Goal: Check status: Check status

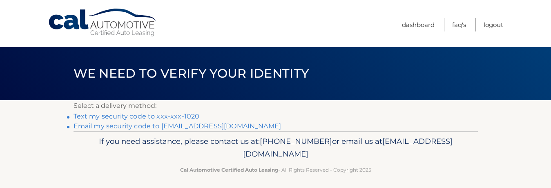
click at [183, 117] on link "Text my security code to xxx-xxx-1020" at bounding box center [136, 116] width 126 height 8
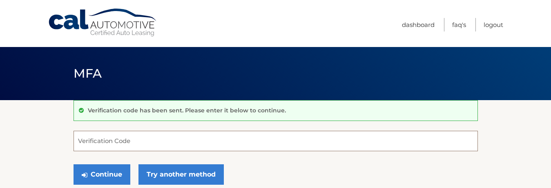
click at [136, 141] on input "Verification Code" at bounding box center [275, 141] width 404 height 20
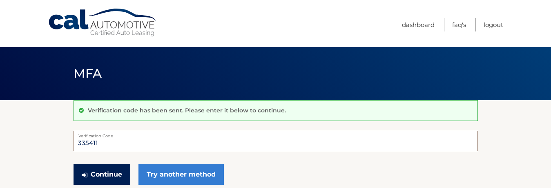
type input "335411"
click at [109, 169] on button "Continue" at bounding box center [101, 174] width 57 height 20
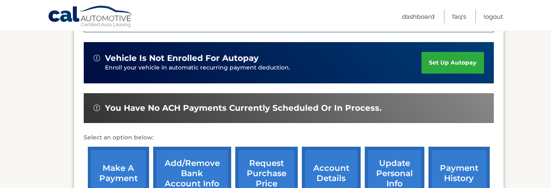
scroll to position [264, 0]
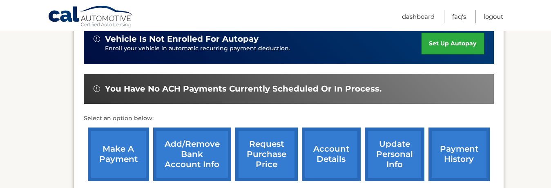
click at [465, 150] on link "payment history" at bounding box center [458, 153] width 61 height 53
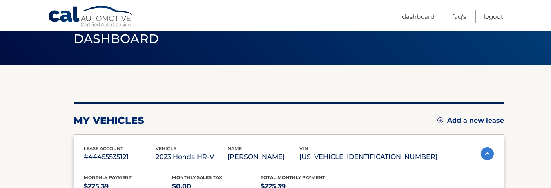
scroll to position [99, 0]
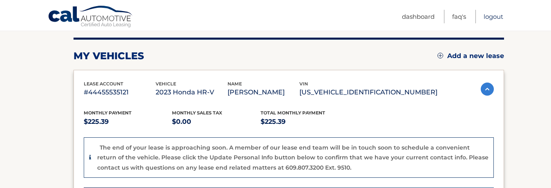
click at [489, 15] on link "Logout" at bounding box center [493, 16] width 20 height 13
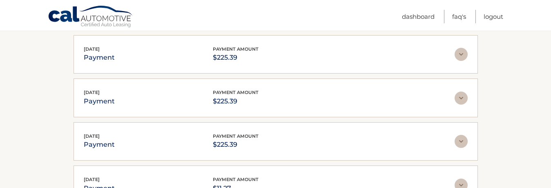
scroll to position [171, 0]
